Goal: Transaction & Acquisition: Book appointment/travel/reservation

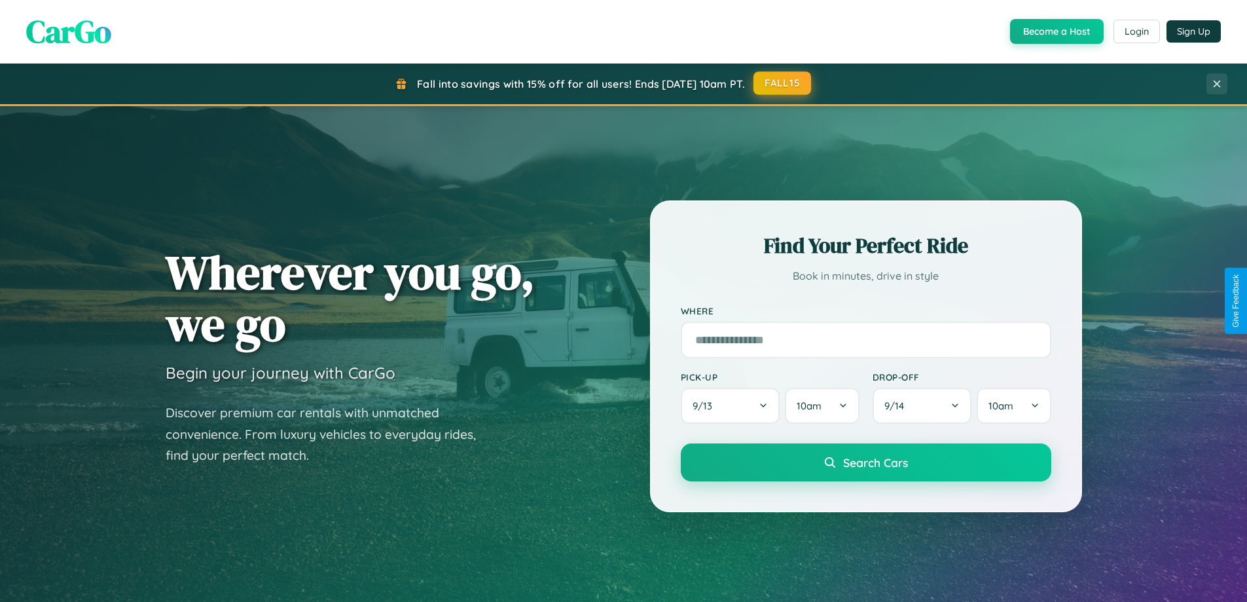
click at [783, 83] on button "FALL15" at bounding box center [783, 83] width 58 height 24
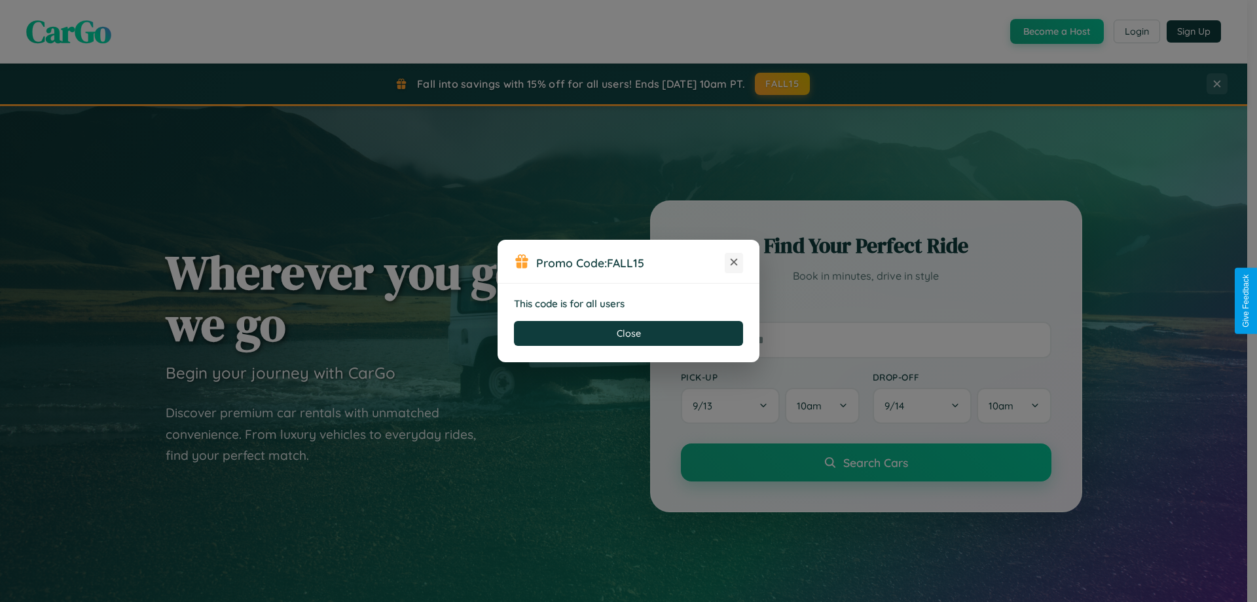
click at [734, 263] on icon at bounding box center [733, 261] width 13 height 13
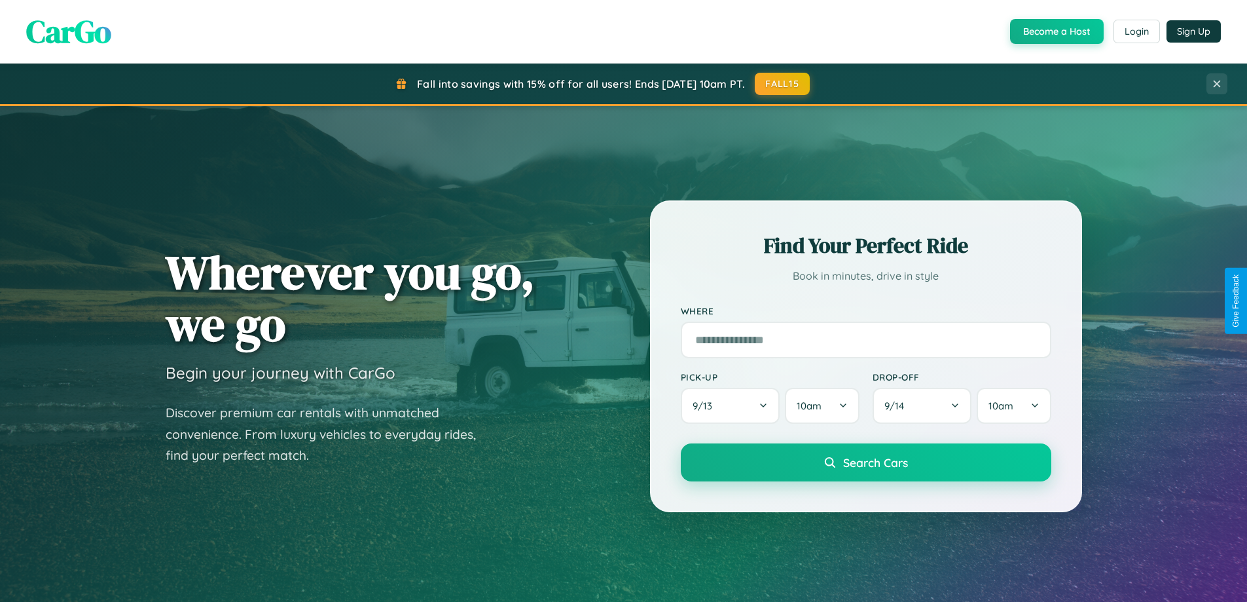
scroll to position [612, 0]
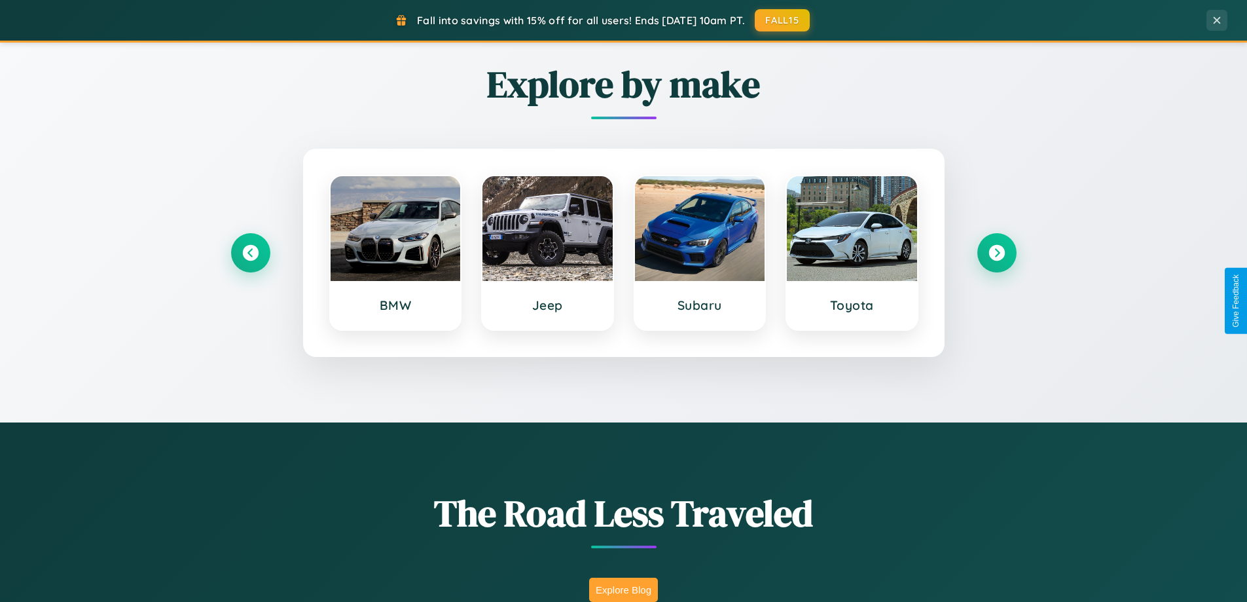
click at [623, 589] on button "Explore Blog" at bounding box center [623, 589] width 69 height 24
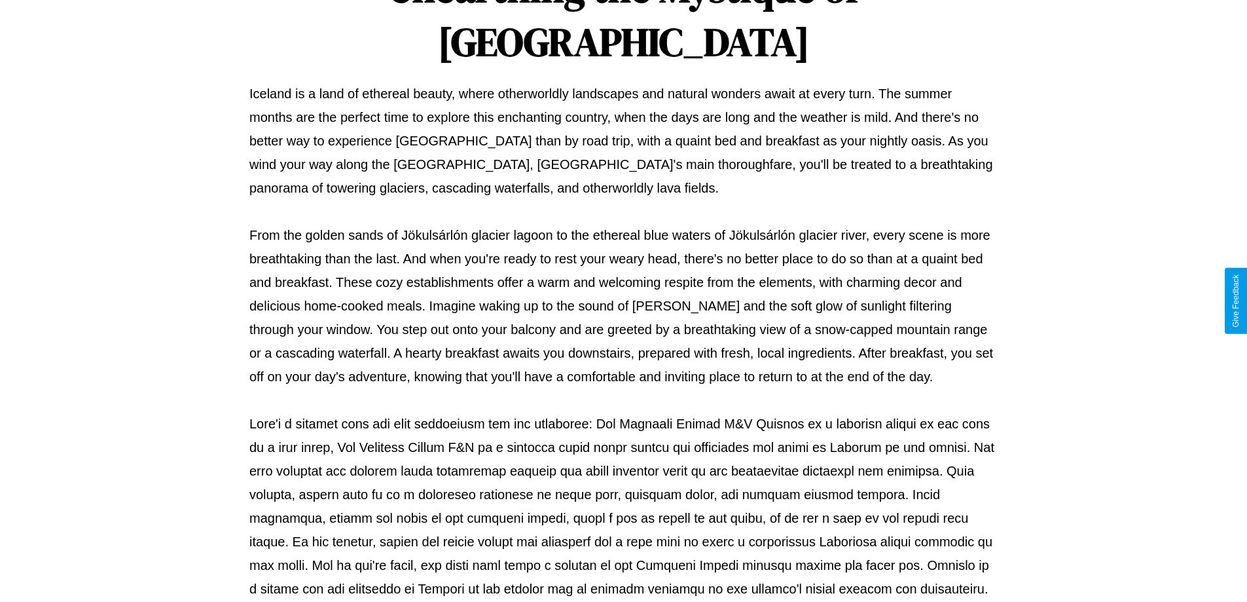
scroll to position [424, 0]
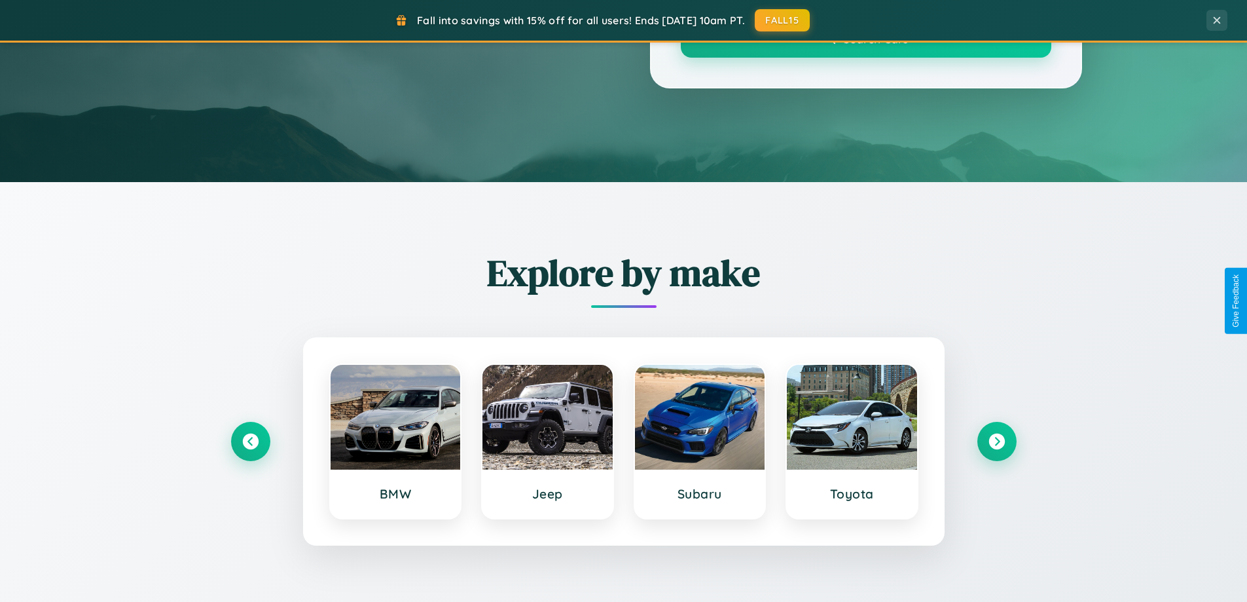
scroll to position [612, 0]
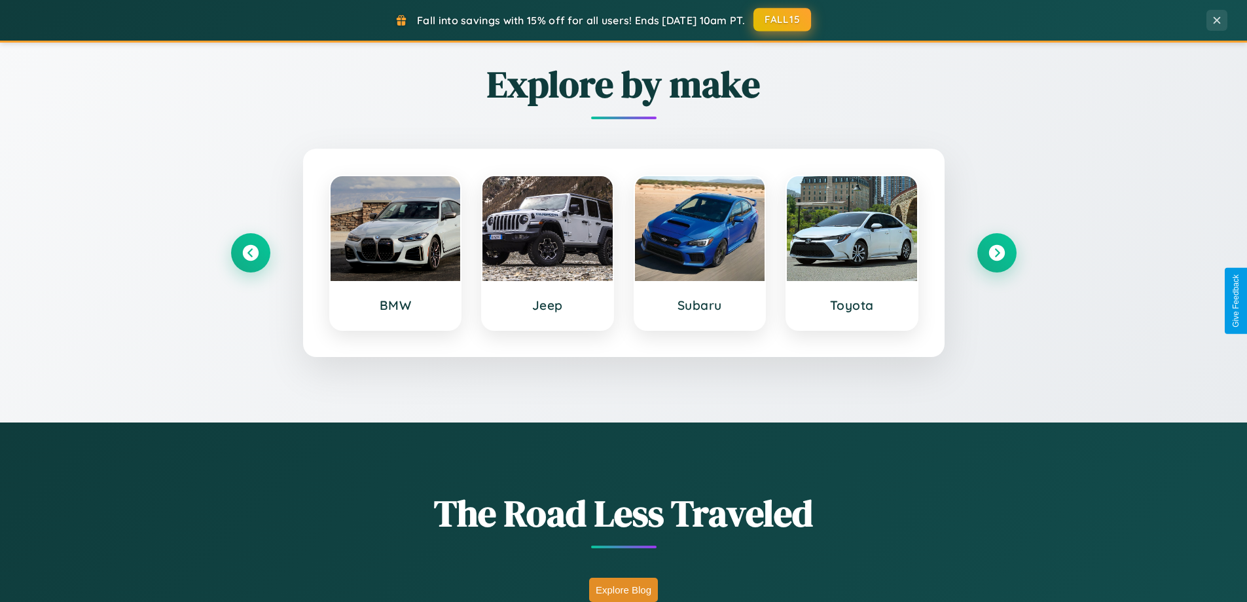
click at [783, 20] on button "FALL15" at bounding box center [783, 20] width 58 height 24
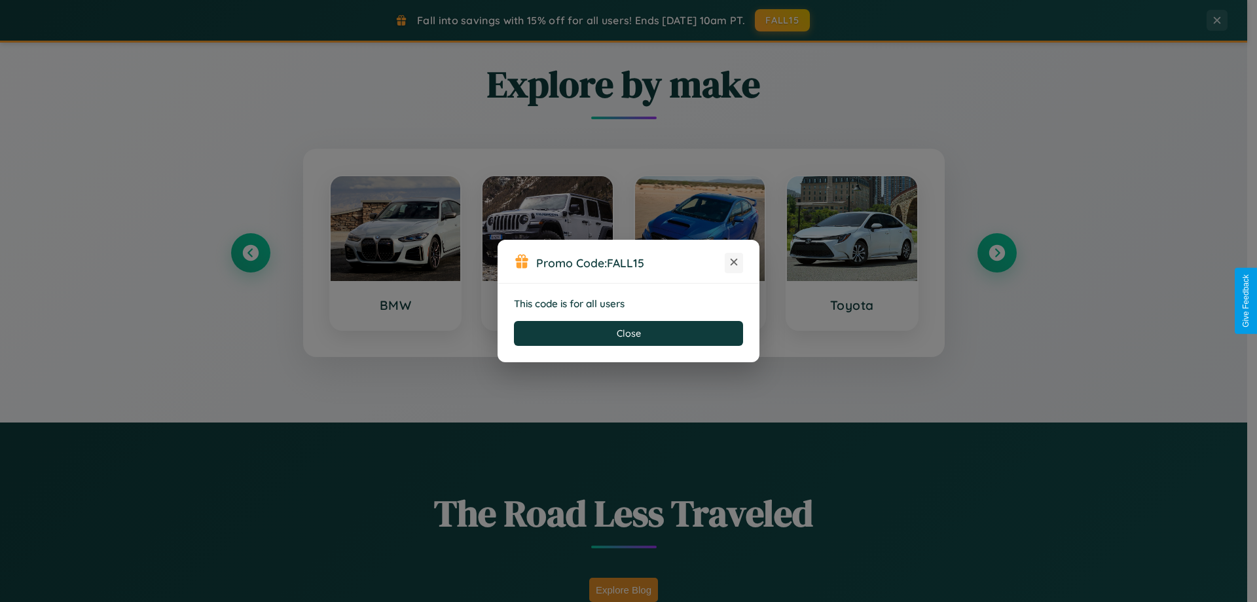
click at [734, 263] on icon at bounding box center [733, 261] width 13 height 13
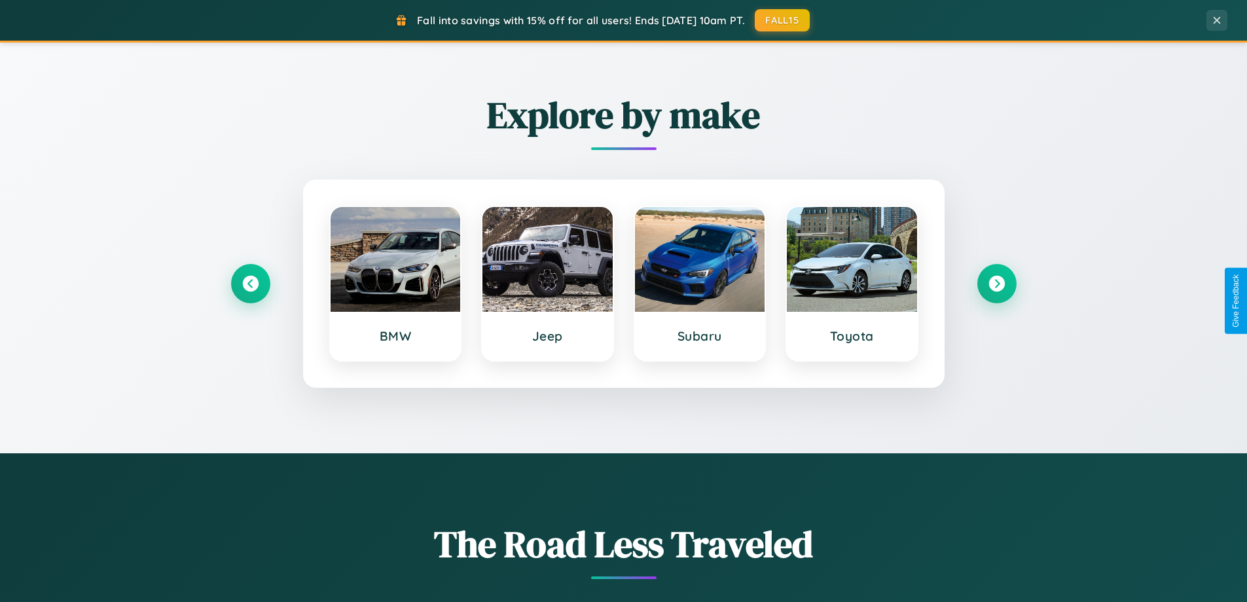
scroll to position [564, 0]
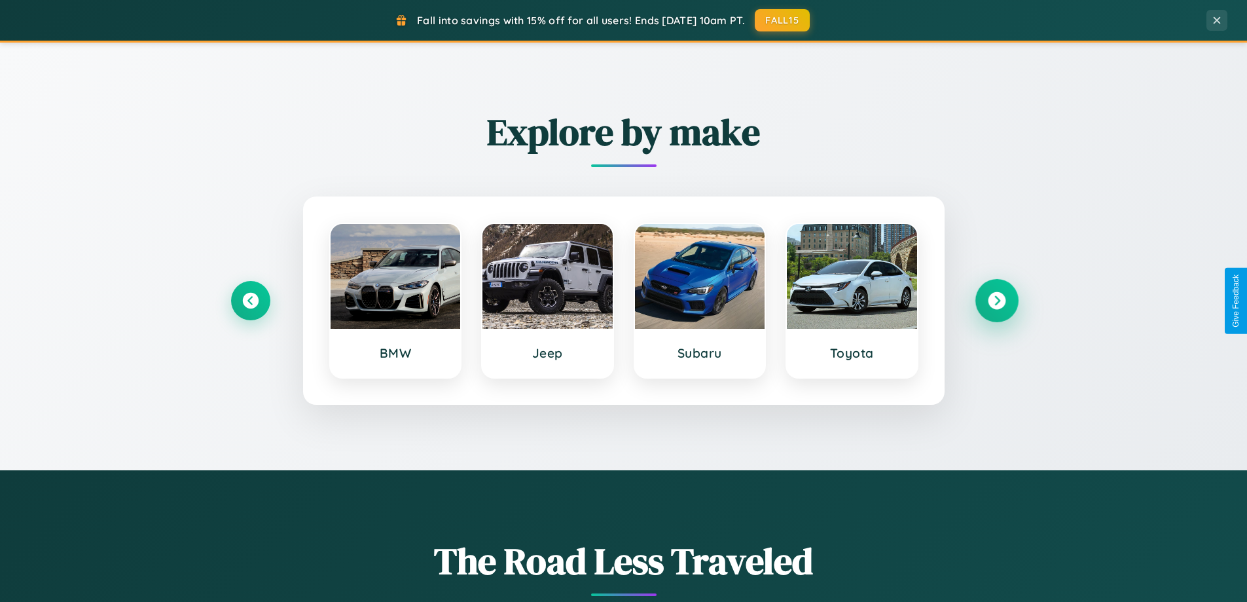
click at [997, 301] on icon at bounding box center [997, 301] width 18 height 18
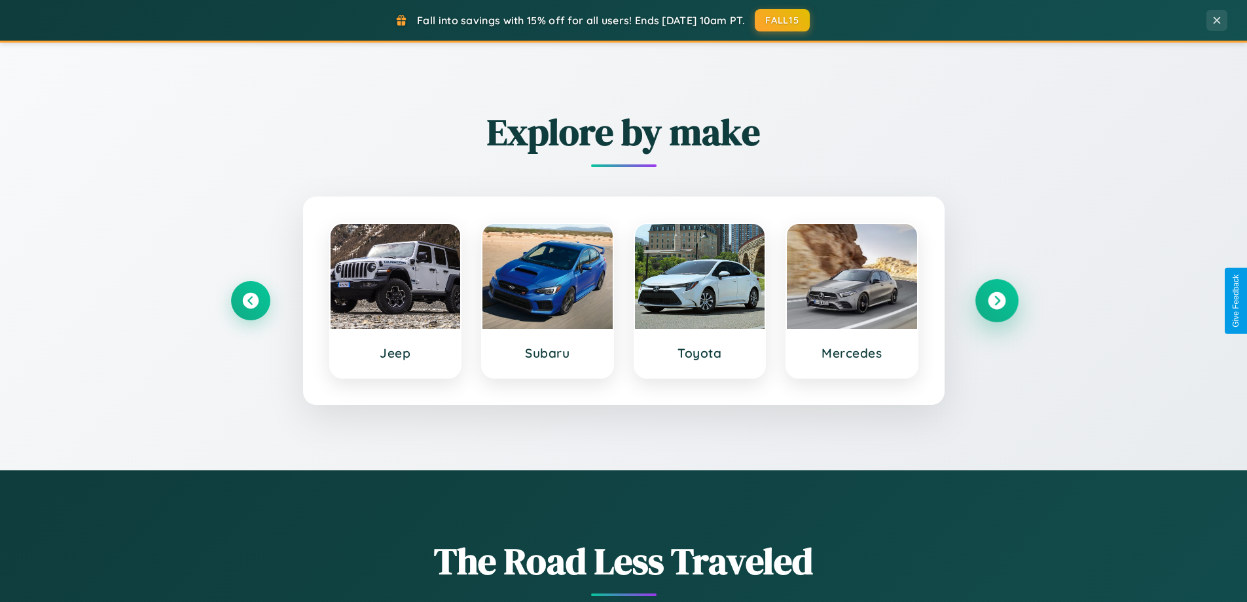
click at [997, 301] on icon at bounding box center [997, 301] width 18 height 18
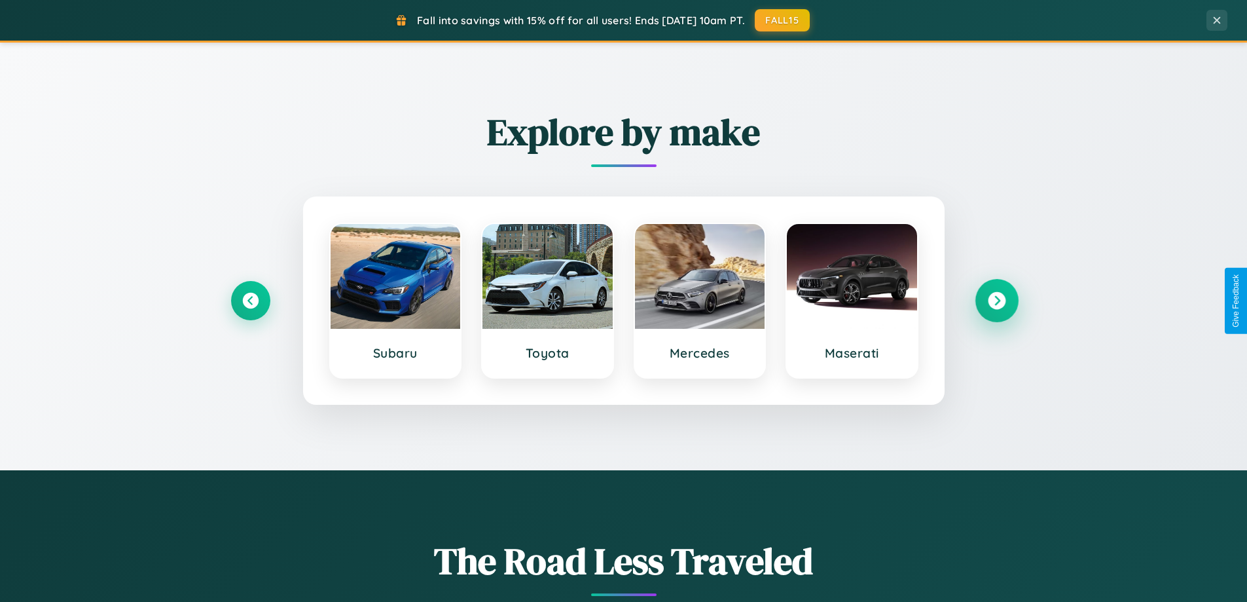
click at [997, 301] on icon at bounding box center [997, 301] width 18 height 18
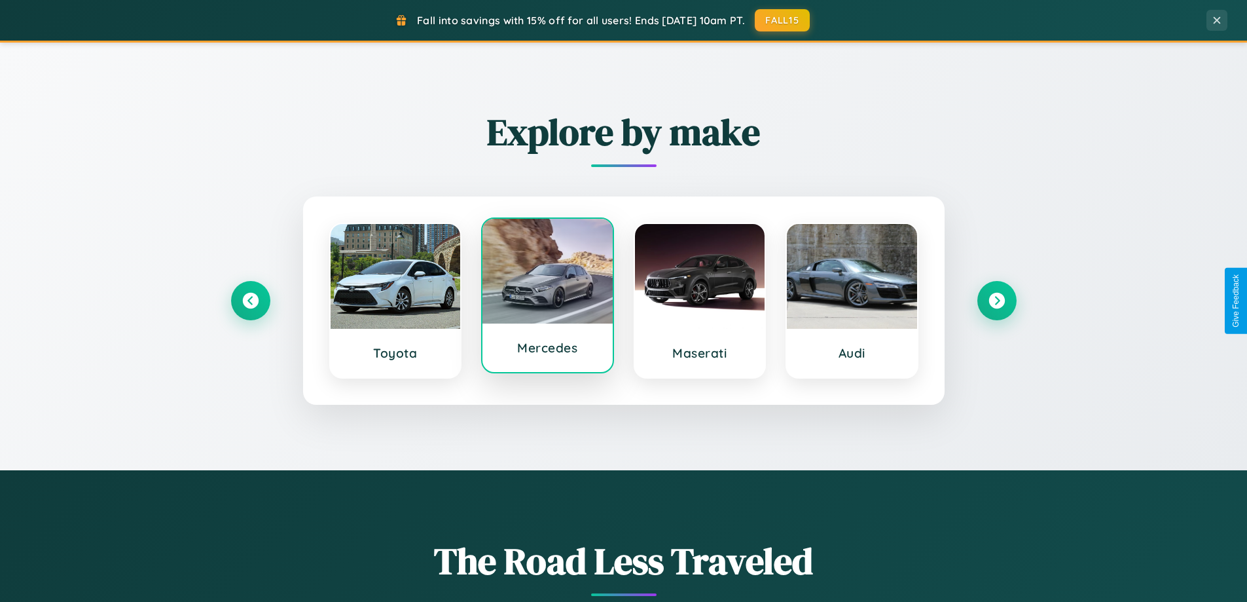
click at [547, 298] on div at bounding box center [548, 271] width 130 height 105
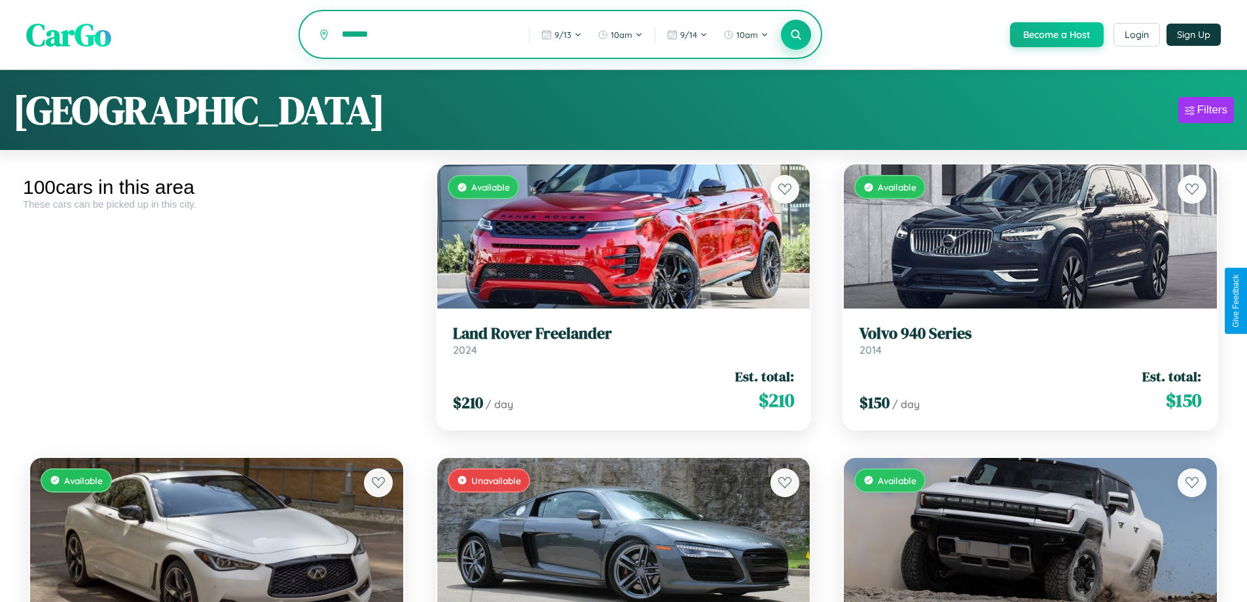
type input "*******"
click at [796, 35] on icon at bounding box center [796, 34] width 12 height 12
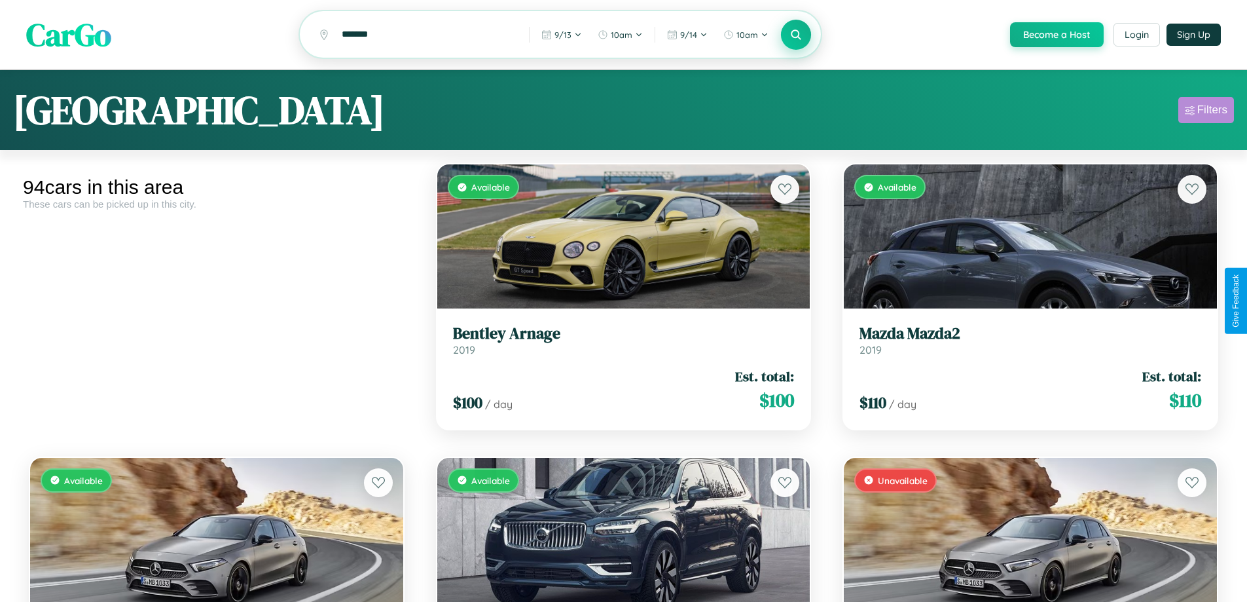
click at [1206, 112] on div "Filters" at bounding box center [1213, 109] width 30 height 13
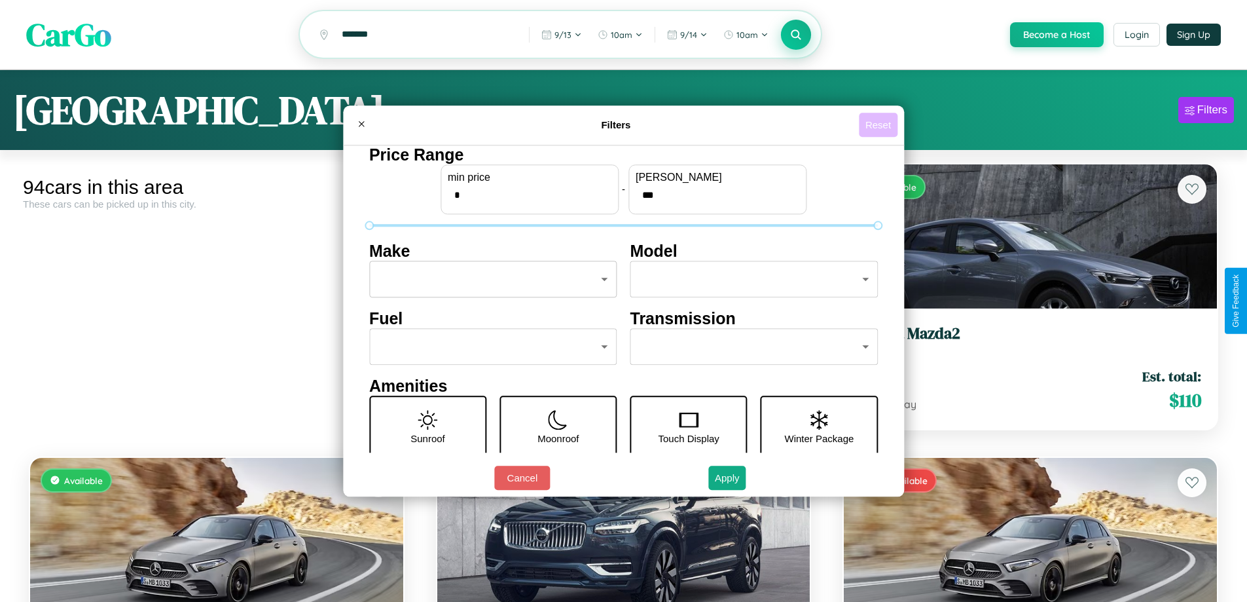
click at [880, 124] on button "Reset" at bounding box center [878, 125] width 39 height 24
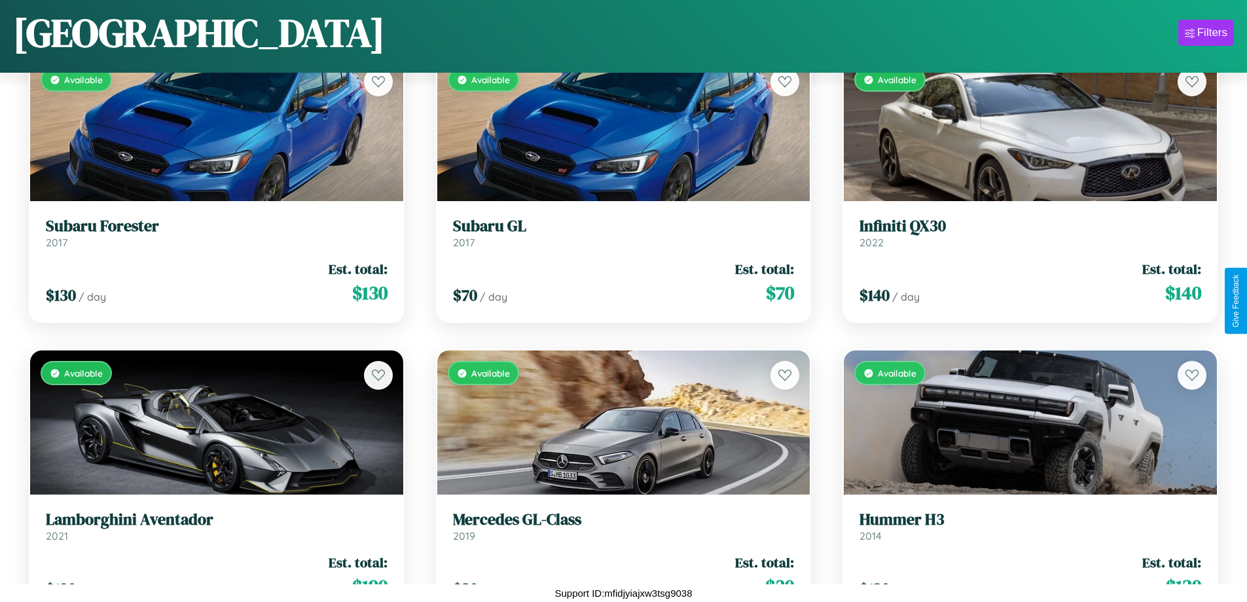
scroll to position [5461, 0]
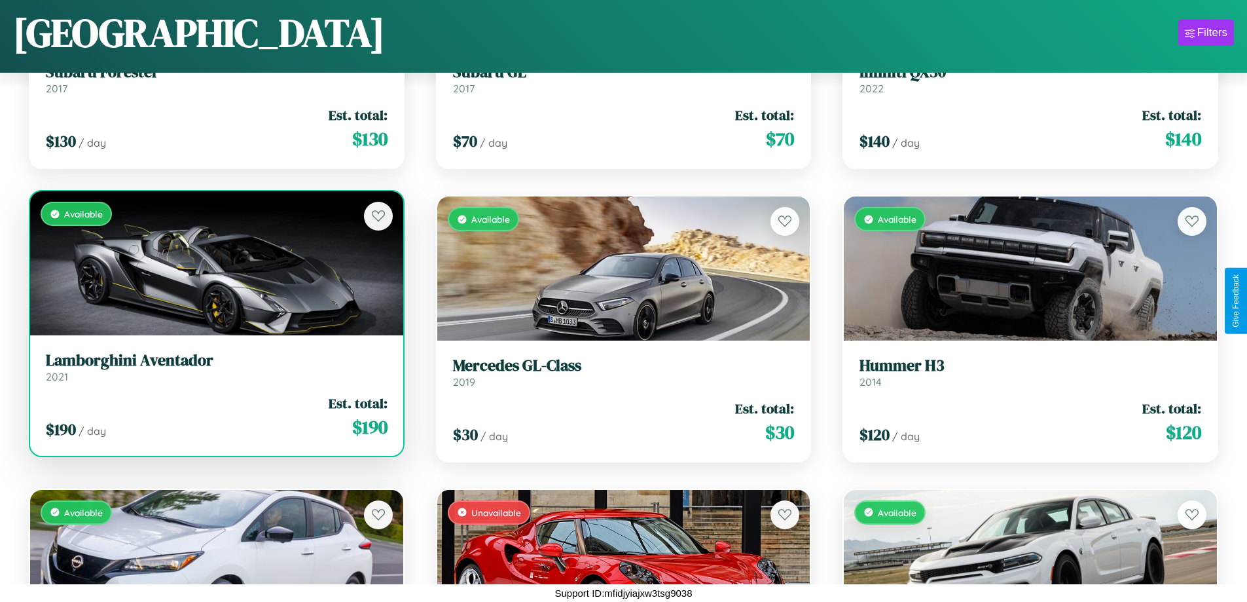
click at [215, 372] on link "Lamborghini Aventador 2021" at bounding box center [217, 367] width 342 height 32
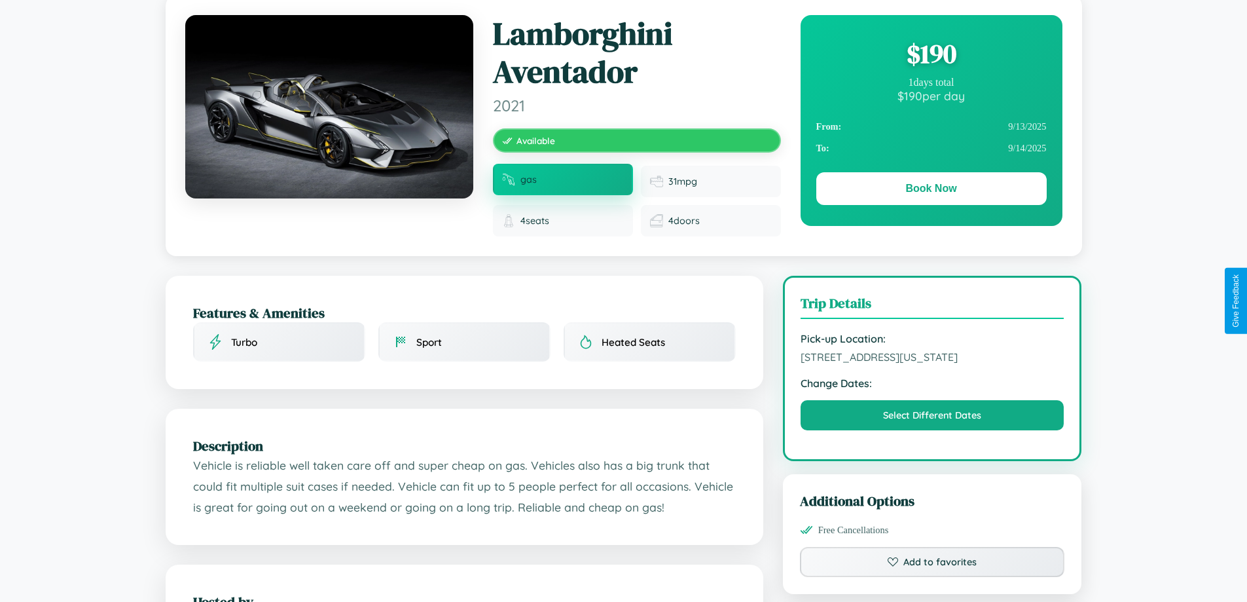
scroll to position [350, 0]
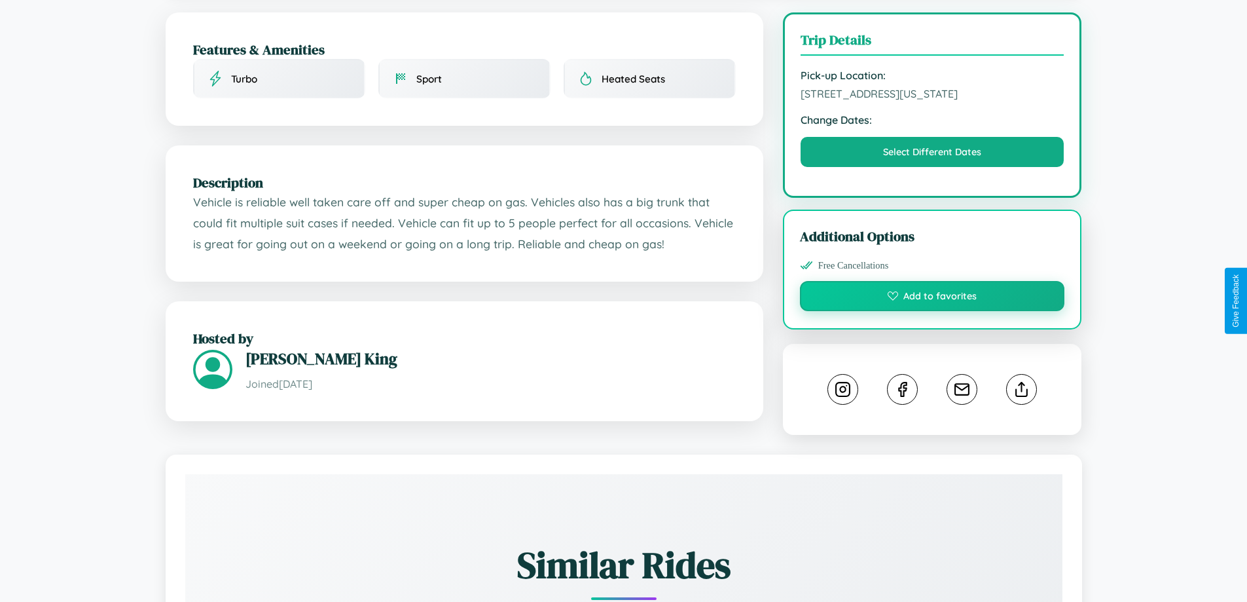
click at [932, 298] on button "Add to favorites" at bounding box center [932, 296] width 265 height 30
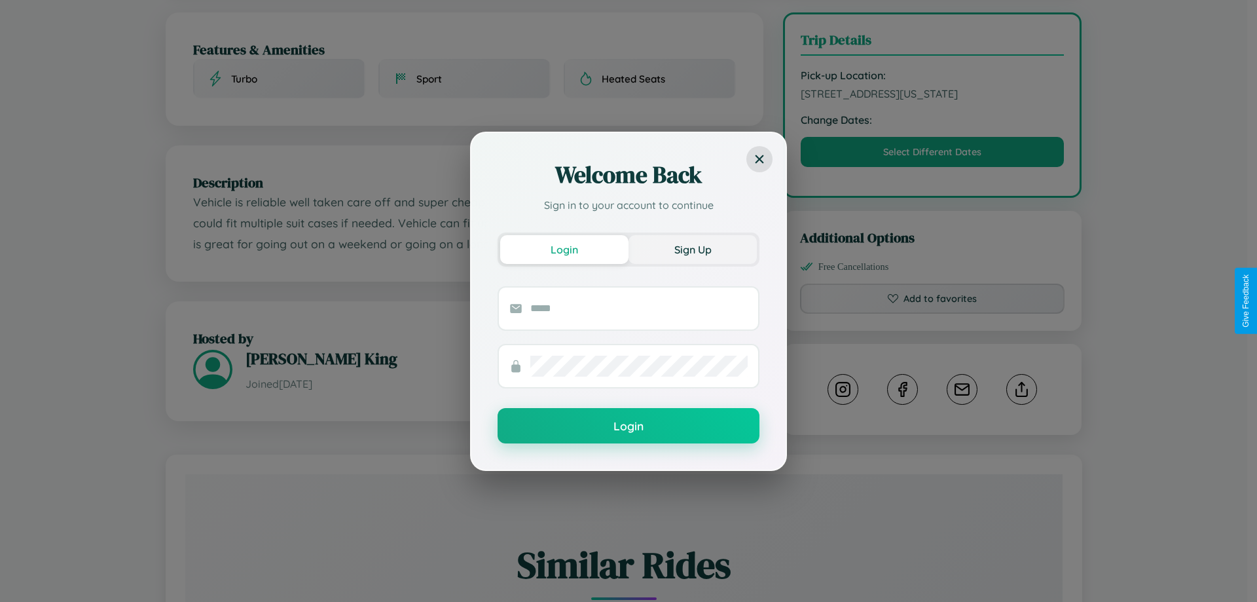
click at [693, 249] on button "Sign Up" at bounding box center [693, 249] width 128 height 29
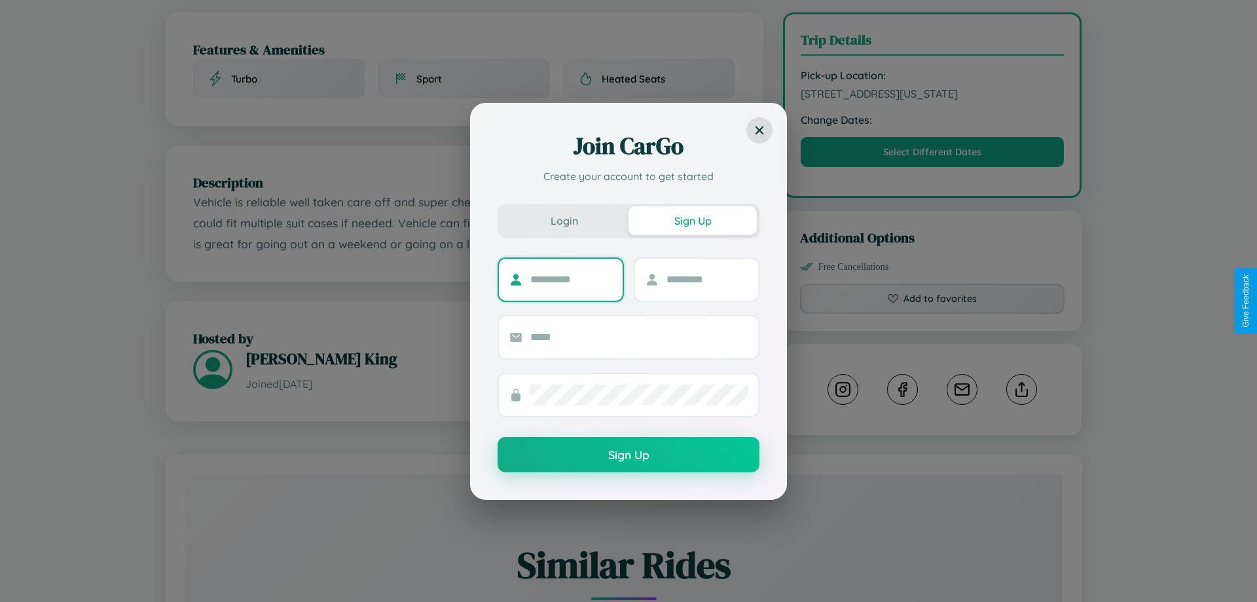
click at [571, 279] on input "text" at bounding box center [571, 279] width 82 height 21
type input "****"
click at [706, 279] on input "text" at bounding box center [708, 279] width 82 height 21
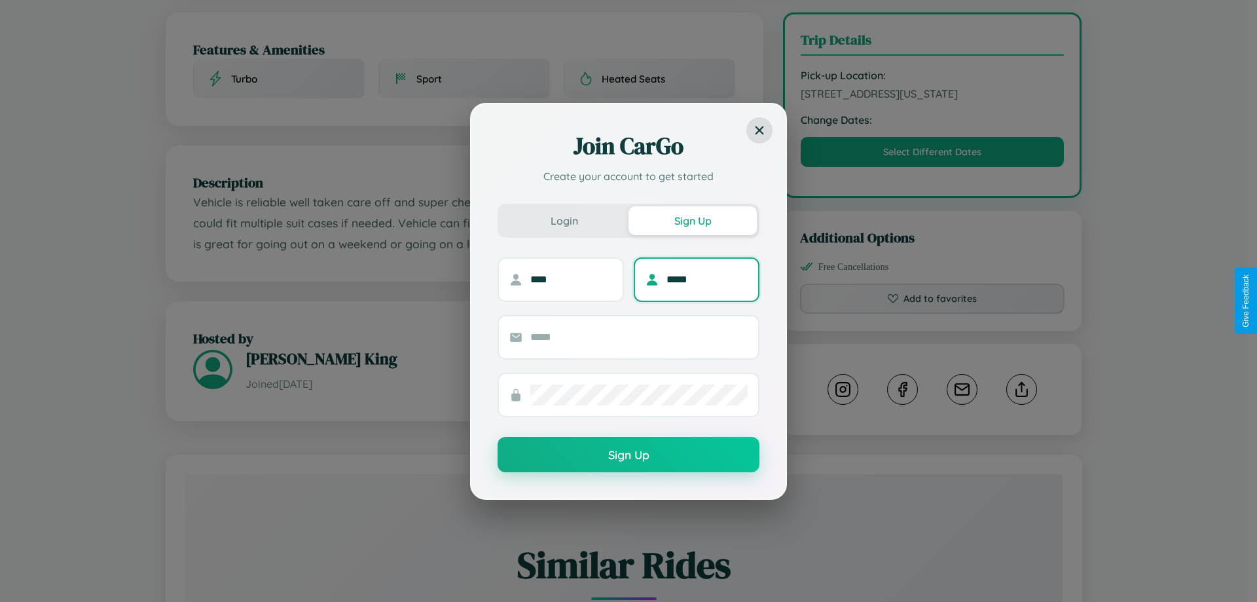
type input "*****"
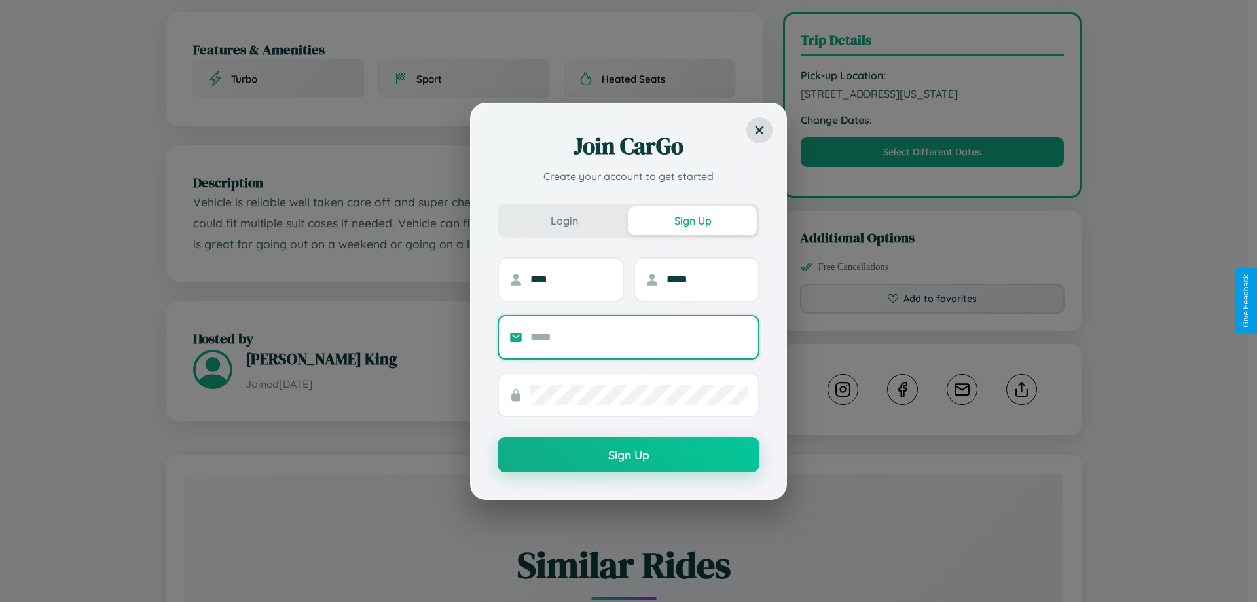
click at [639, 337] on input "text" at bounding box center [638, 337] width 217 height 21
type input "**********"
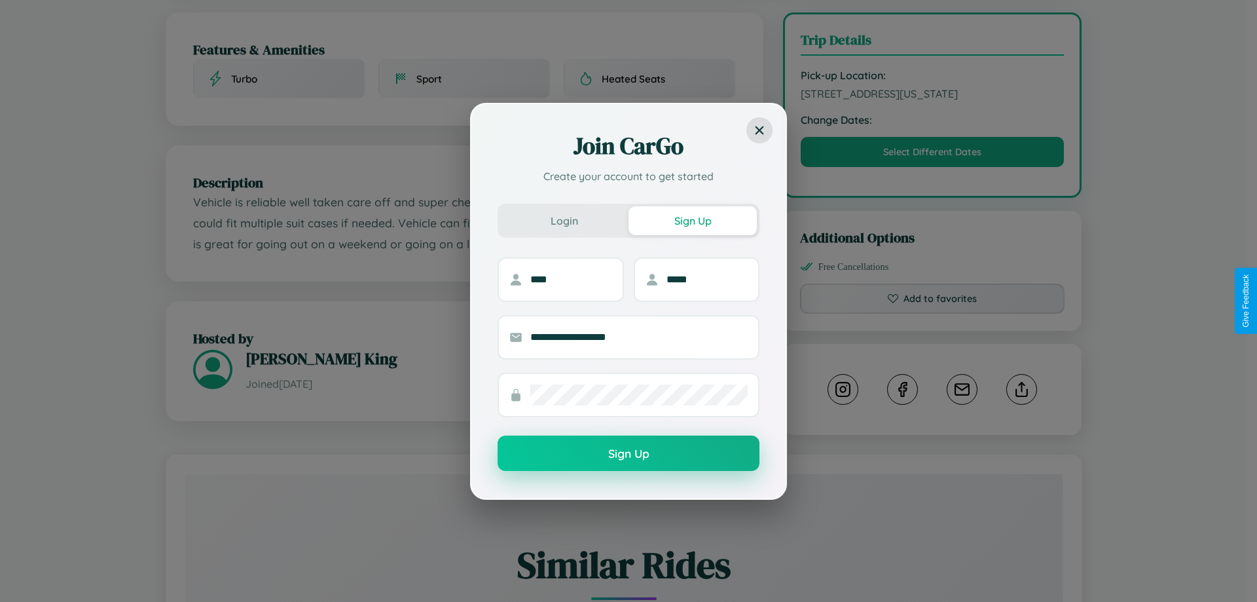
click at [629, 454] on button "Sign Up" at bounding box center [629, 452] width 262 height 35
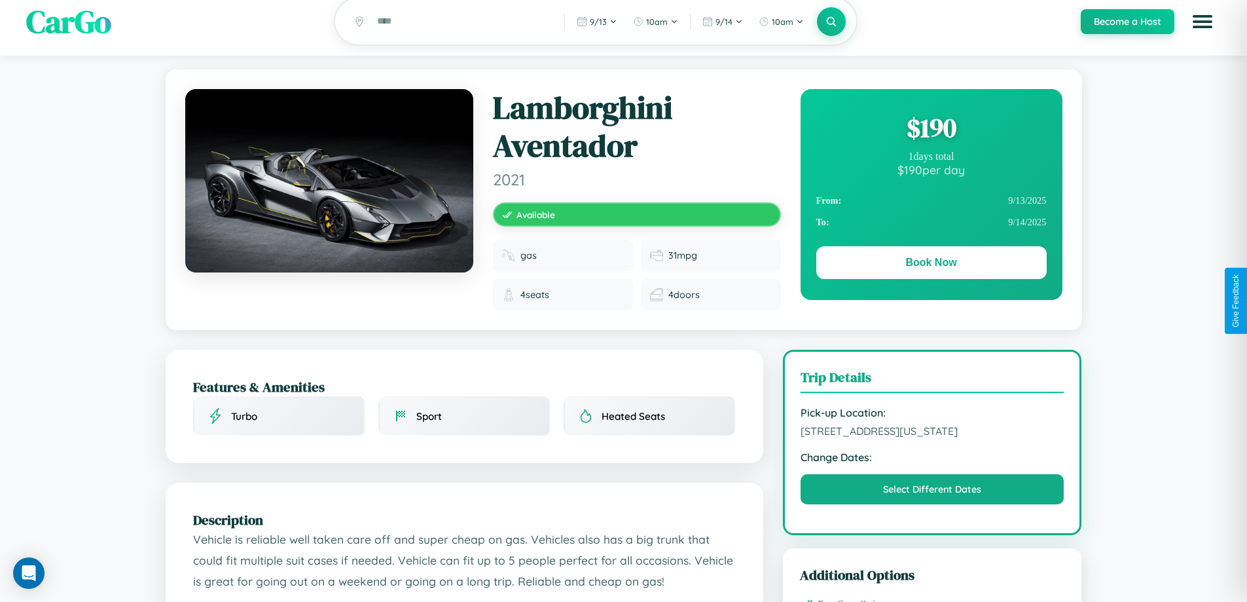
scroll to position [0, 0]
